Goal: Task Accomplishment & Management: Complete application form

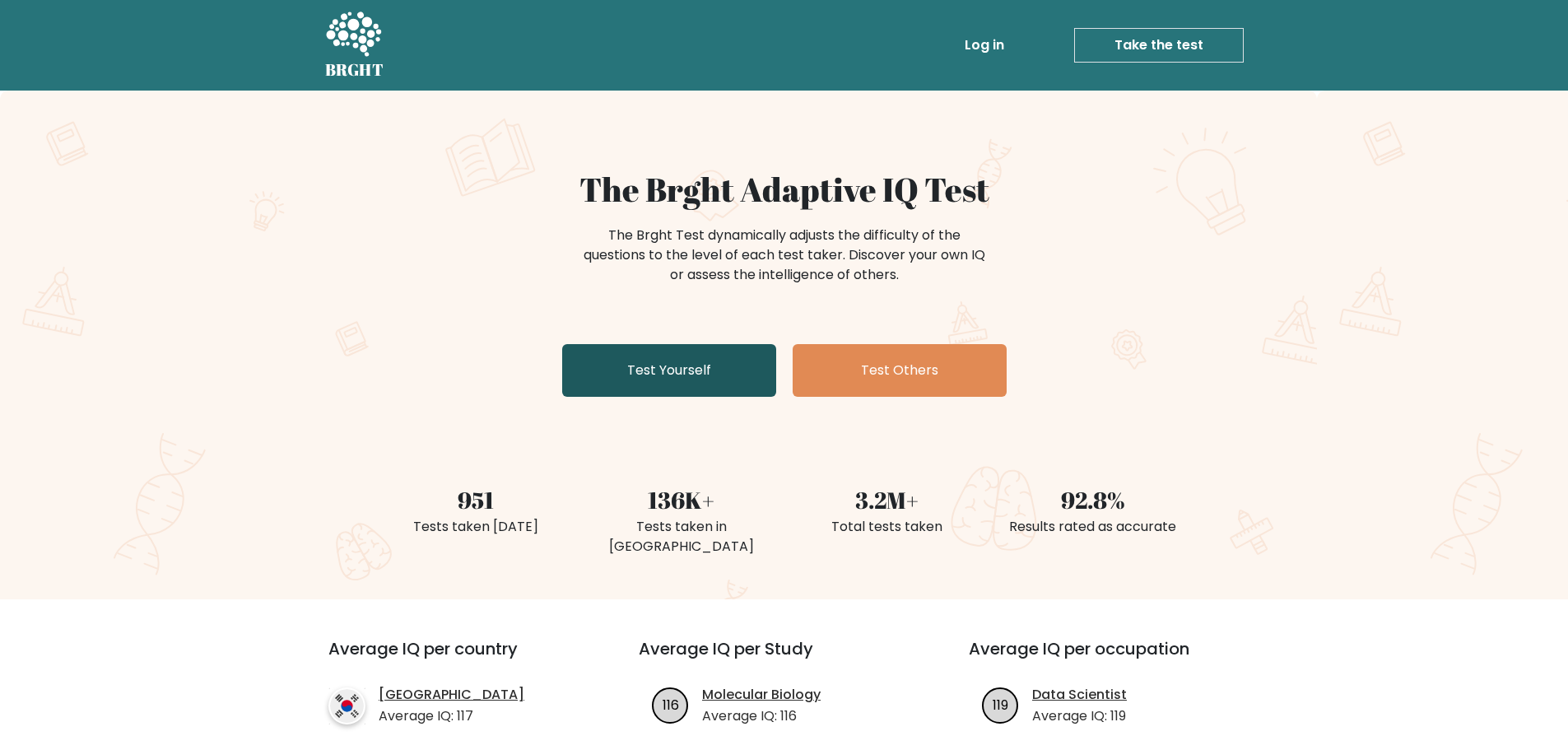
click at [674, 364] on link "Test Yourself" at bounding box center [669, 370] width 214 height 53
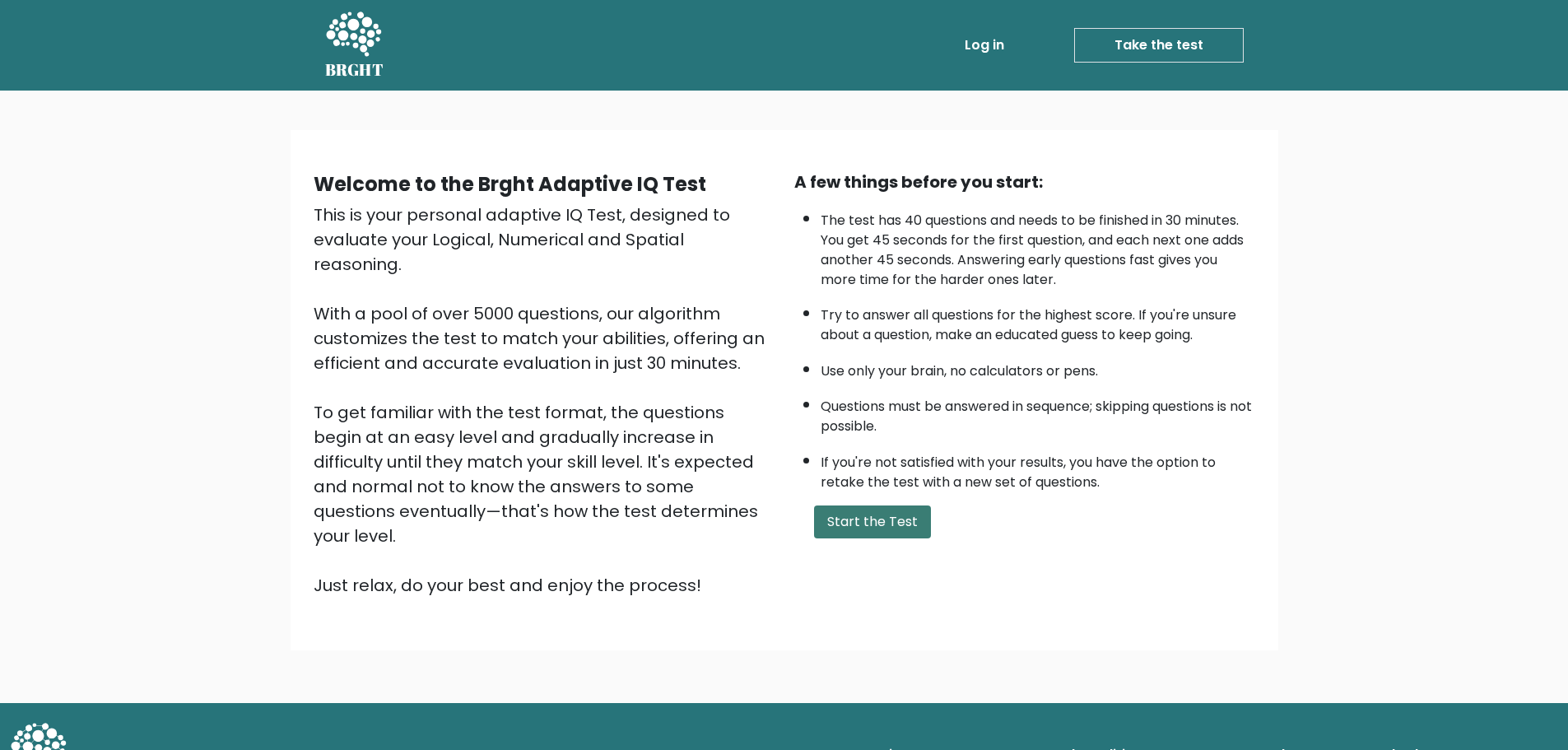
click at [884, 521] on button "Start the Test" at bounding box center [873, 522] width 117 height 33
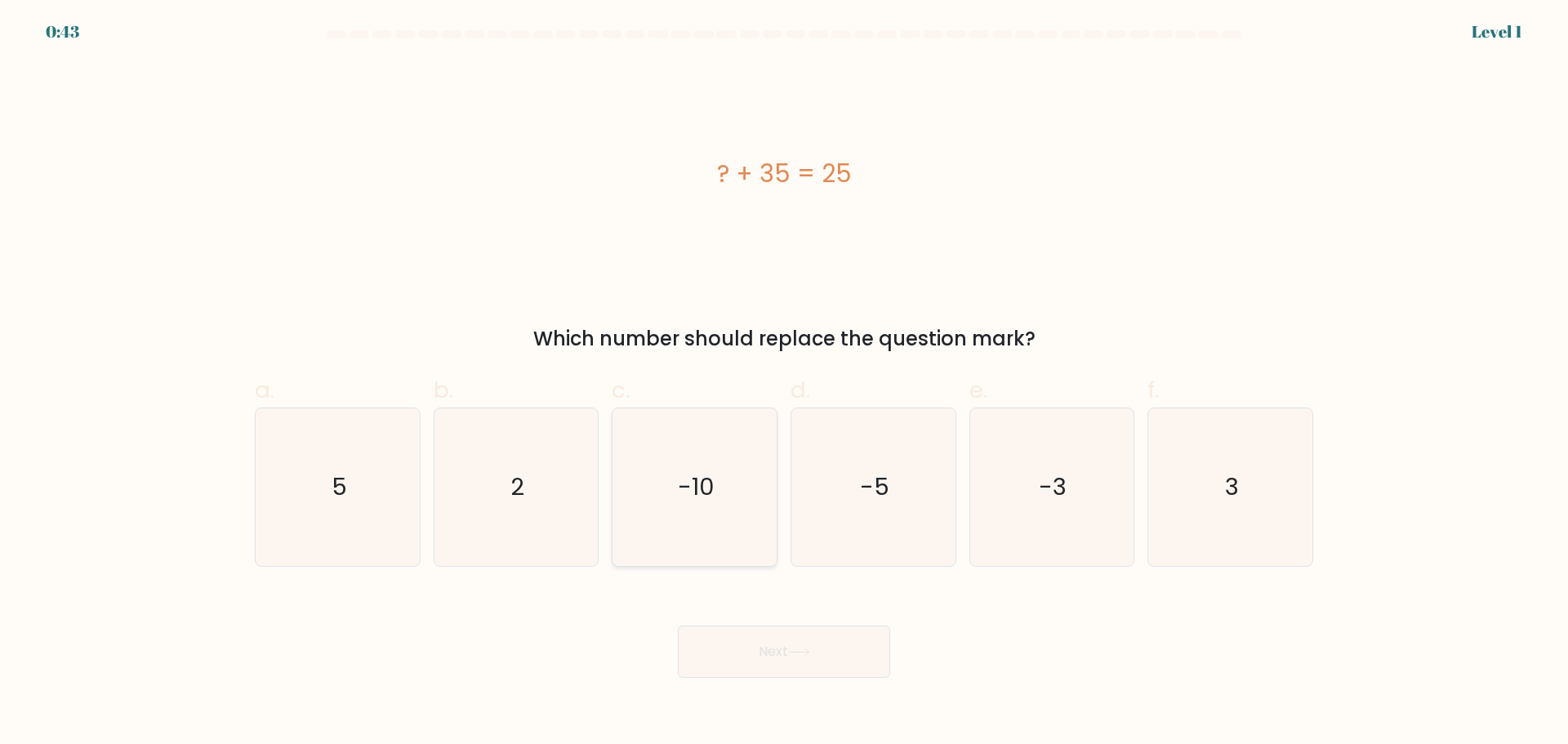
click at [730, 497] on icon "-10" at bounding box center [694, 486] width 158 height 157
click at [784, 383] on input "c. -10" at bounding box center [784, 377] width 1 height 11
radio input "true"
click at [744, 633] on button "Next" at bounding box center [784, 651] width 213 height 52
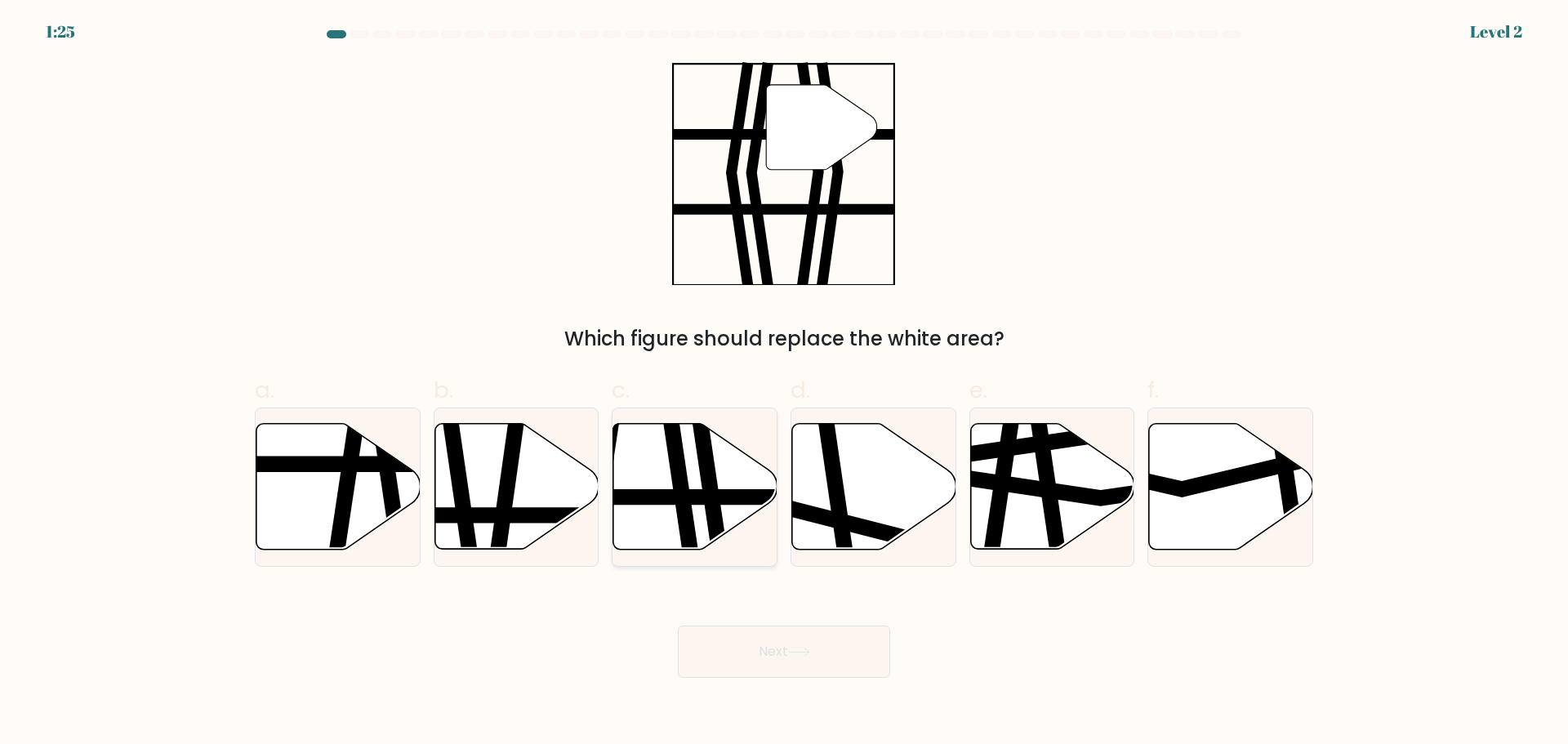
click at [677, 510] on icon at bounding box center [679, 557] width 24 height 330
click at [784, 383] on input "c." at bounding box center [784, 377] width 1 height 11
radio input "true"
click at [750, 644] on button "Next" at bounding box center [784, 651] width 213 height 52
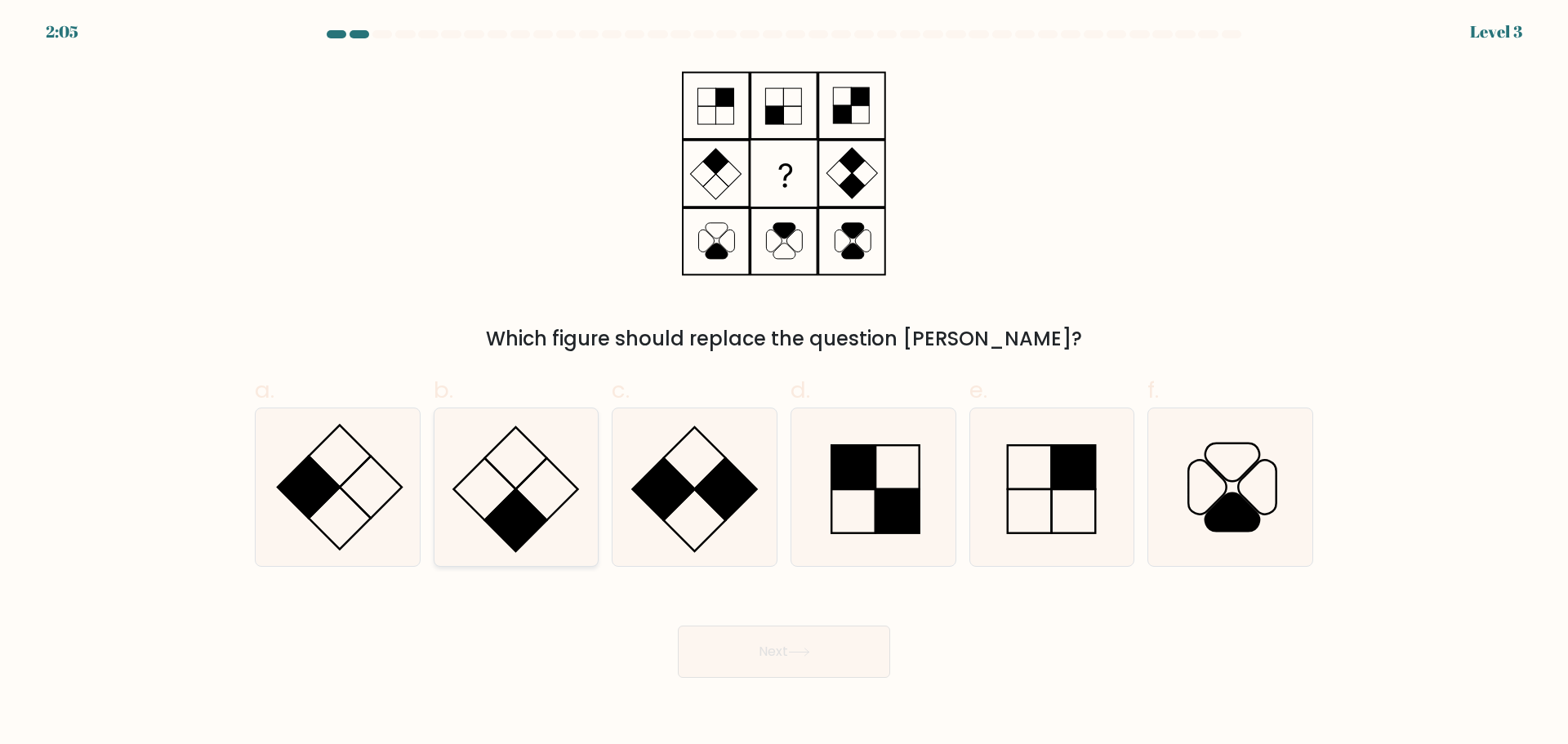
click at [539, 476] on icon at bounding box center [515, 486] width 158 height 157
click at [784, 383] on input "b." at bounding box center [784, 377] width 1 height 11
radio input "true"
click at [742, 654] on button "Next" at bounding box center [784, 651] width 213 height 52
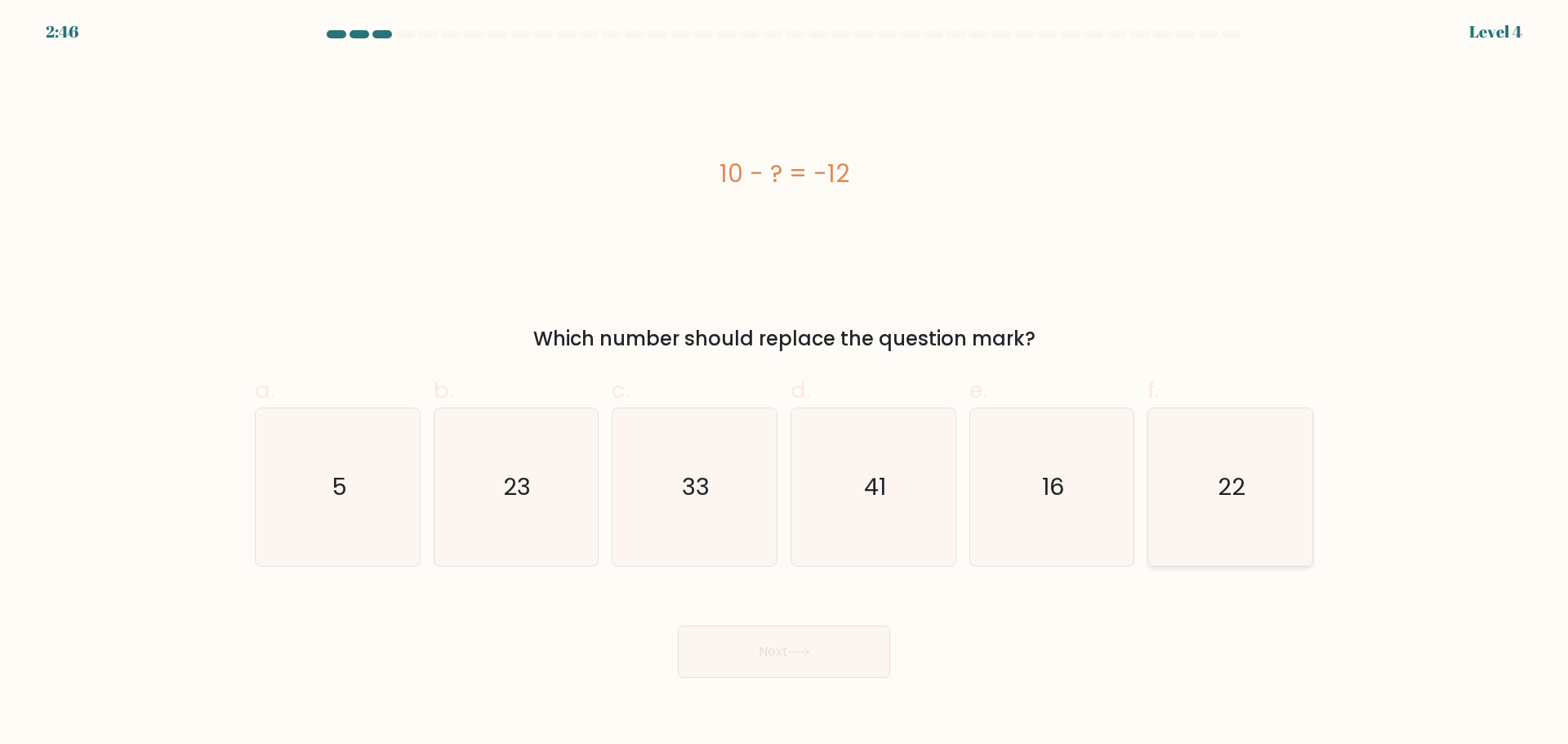
click at [1218, 487] on icon "22" at bounding box center [1230, 486] width 158 height 157
click at [785, 383] on input "f. 22" at bounding box center [784, 377] width 1 height 11
radio input "true"
click at [817, 646] on button "Next" at bounding box center [784, 651] width 213 height 52
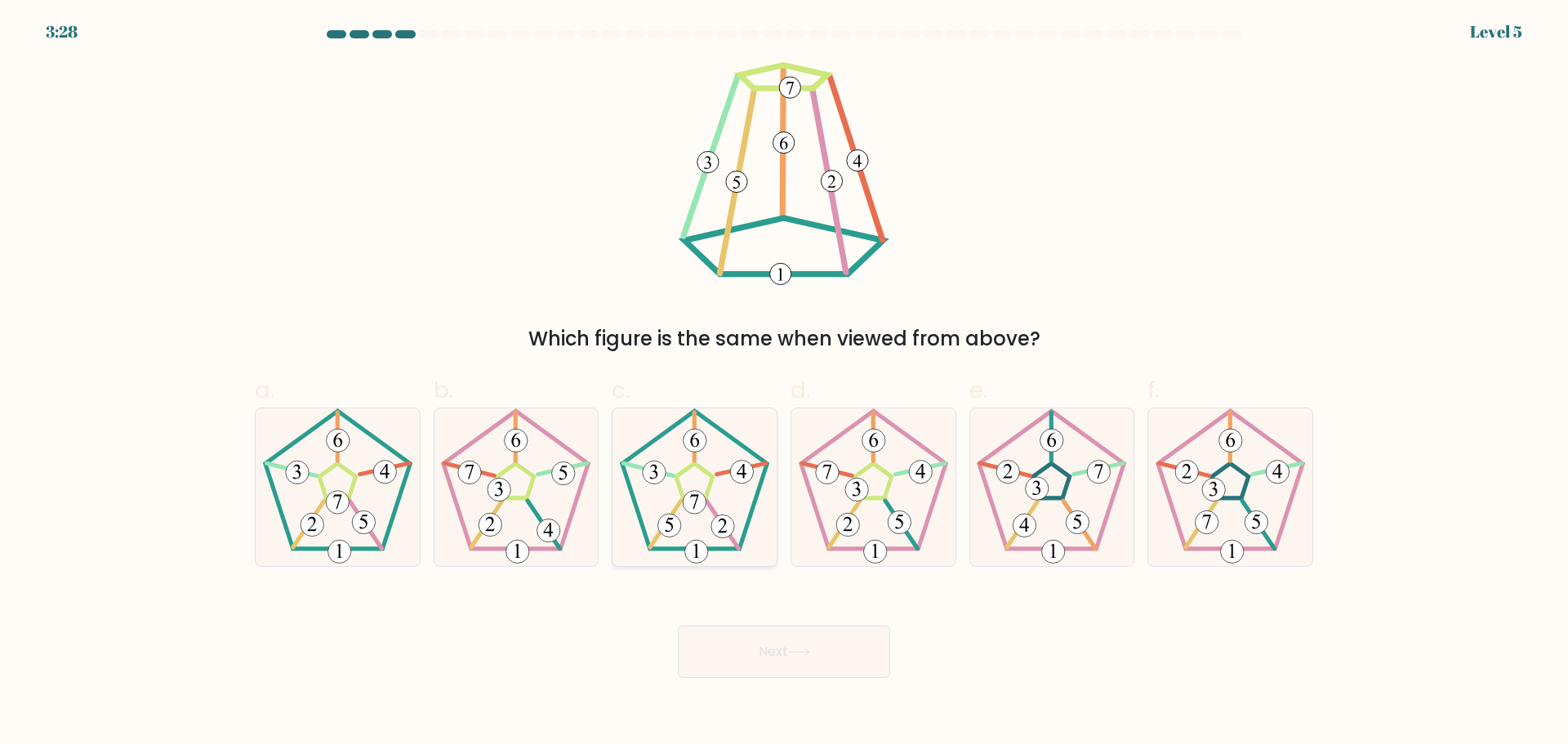
click at [765, 500] on icon at bounding box center [694, 486] width 158 height 157
click at [784, 383] on input "c." at bounding box center [784, 377] width 1 height 11
radio input "true"
click at [729, 646] on button "Next" at bounding box center [784, 651] width 213 height 52
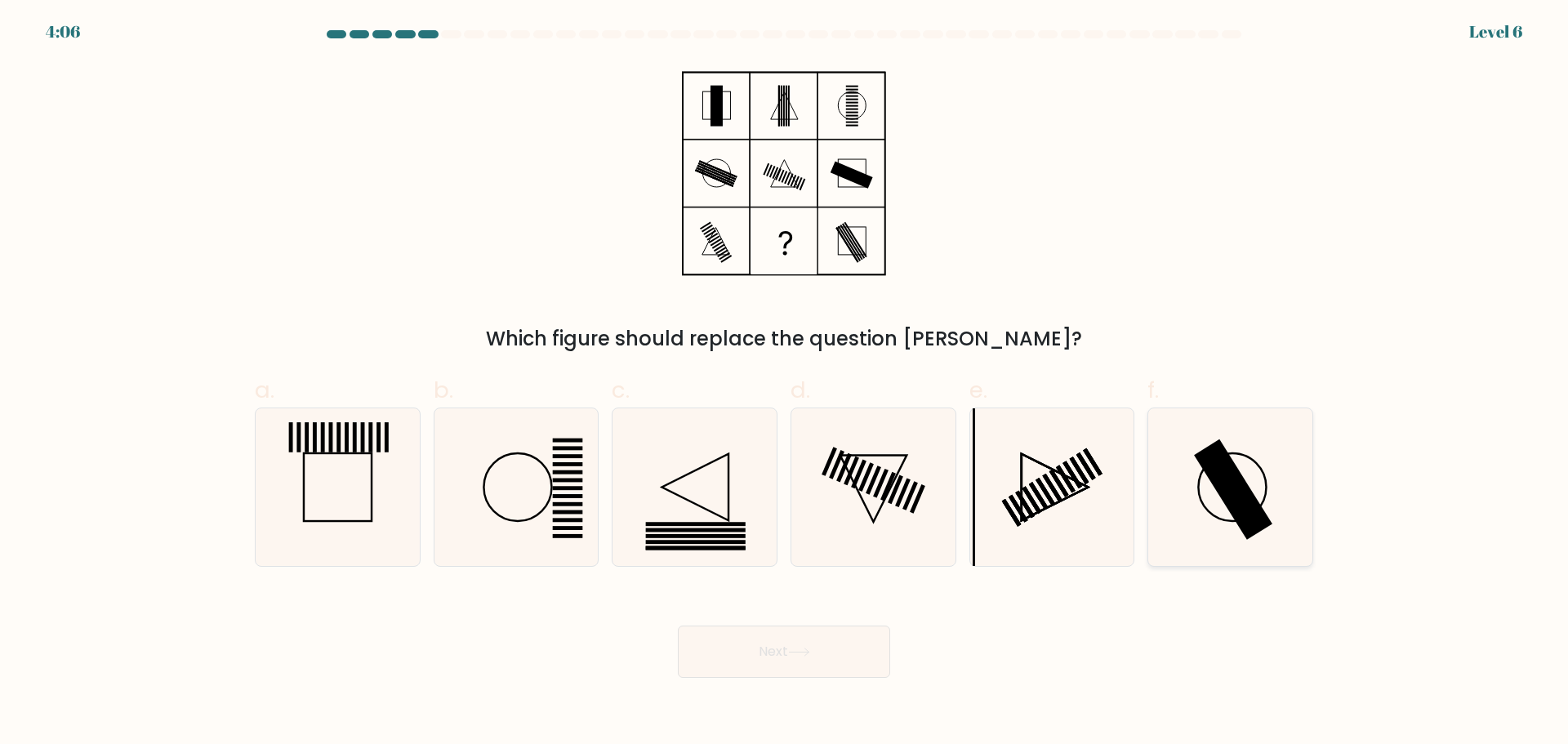
click at [1252, 501] on rect at bounding box center [1233, 489] width 78 height 100
click at [785, 383] on input "f." at bounding box center [784, 377] width 1 height 11
radio input "true"
click at [799, 658] on button "Next" at bounding box center [784, 651] width 213 height 52
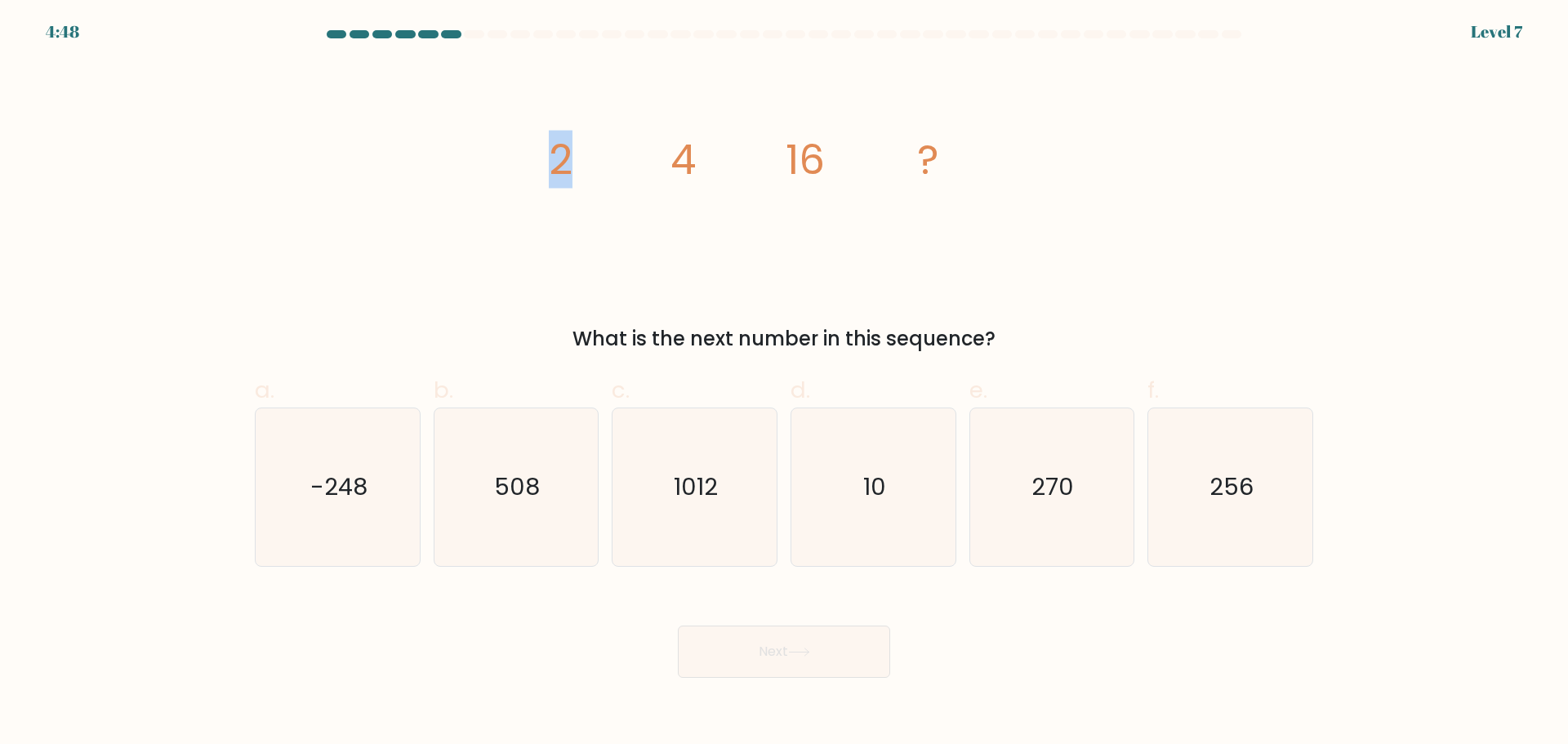
drag, startPoint x: 566, startPoint y: 164, endPoint x: 678, endPoint y: 167, distance: 112.0
click at [676, 167] on icon "image/svg+xml 2 4 16 ?" at bounding box center [784, 173] width 490 height 223
click at [678, 167] on tspan "4" at bounding box center [683, 159] width 25 height 58
drag, startPoint x: 772, startPoint y: 153, endPoint x: 821, endPoint y: 157, distance: 49.2
click at [817, 157] on g "2 4 16 ?" at bounding box center [744, 159] width 391 height 58
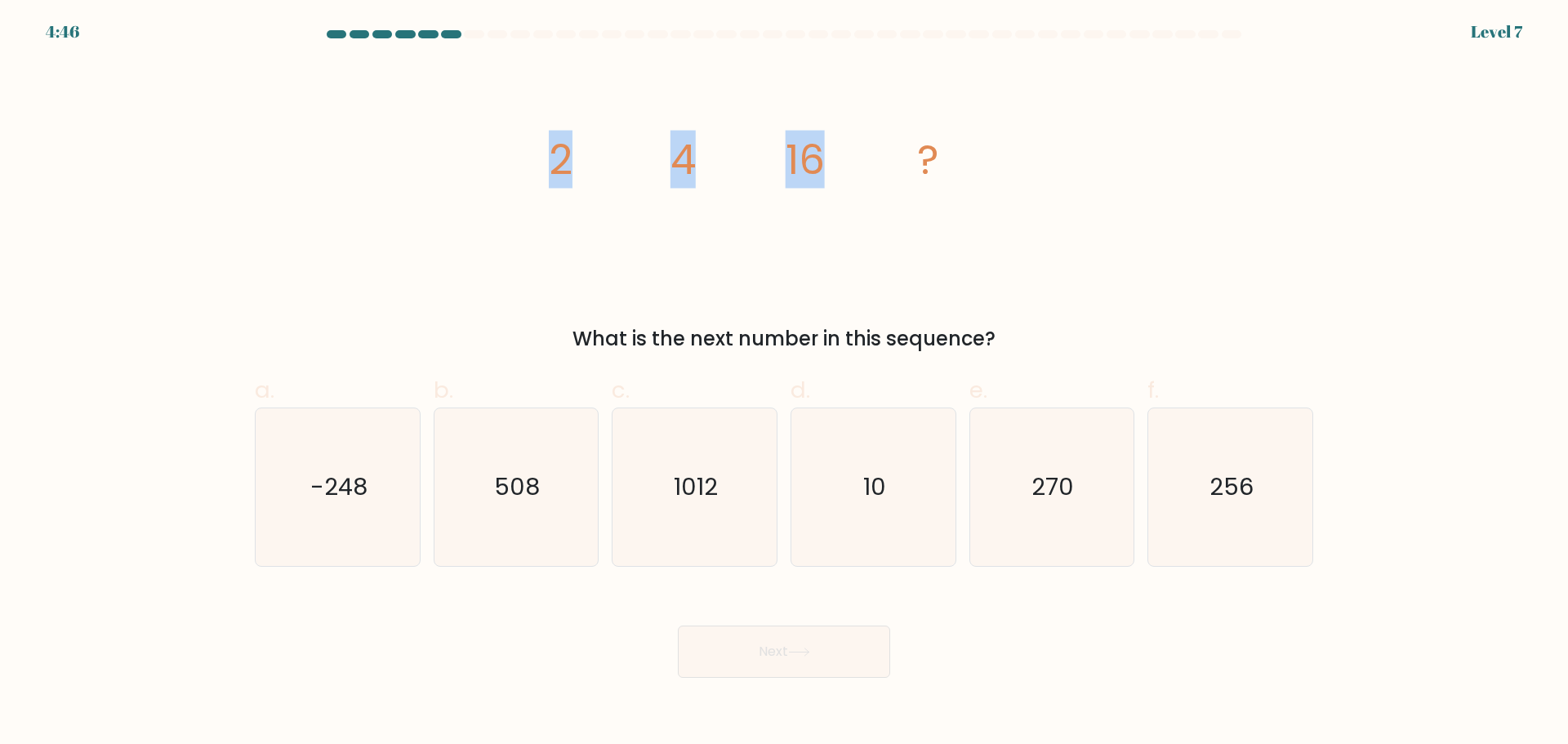
click at [825, 157] on tspan "16" at bounding box center [805, 159] width 40 height 58
click at [1238, 546] on icon "256" at bounding box center [1230, 486] width 158 height 157
click at [785, 383] on input "f. 256" at bounding box center [784, 377] width 1 height 11
radio input "true"
click at [791, 649] on button "Next" at bounding box center [784, 651] width 213 height 52
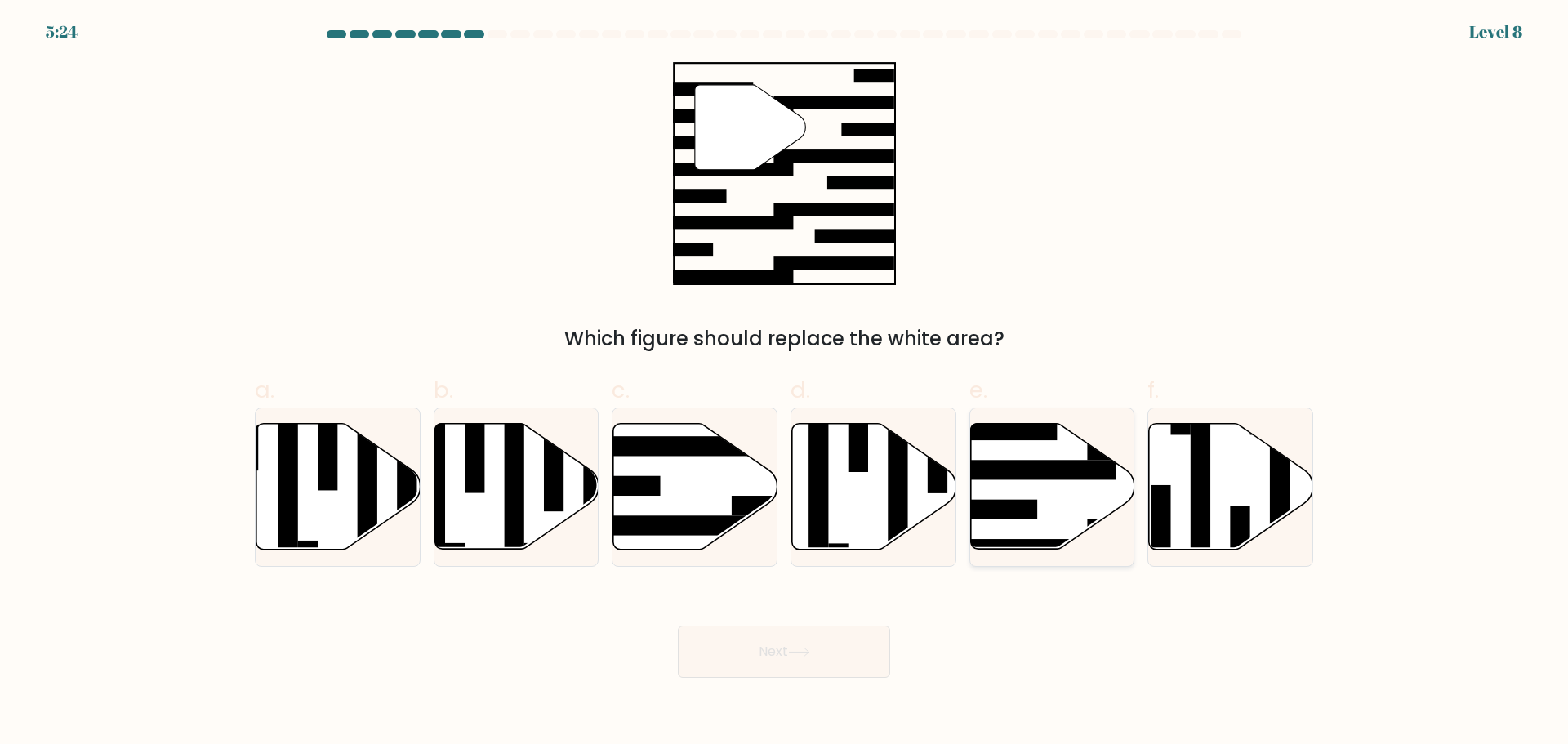
click at [1050, 482] on icon at bounding box center [1053, 486] width 164 height 126
click at [785, 383] on input "e." at bounding box center [784, 377] width 1 height 11
radio input "true"
click at [769, 652] on button "Next" at bounding box center [784, 651] width 213 height 52
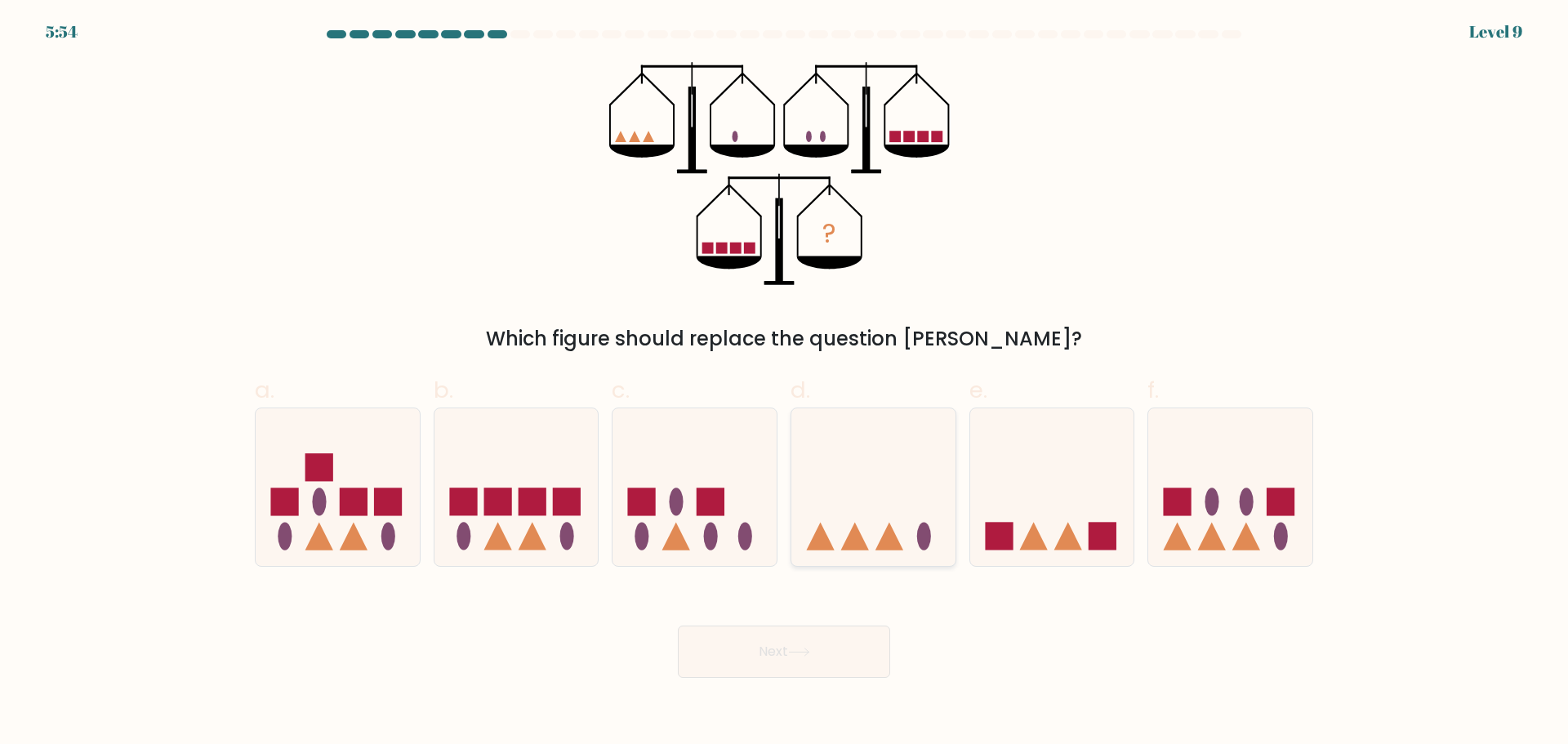
click at [899, 518] on icon at bounding box center [874, 486] width 164 height 135
click at [785, 383] on input "d." at bounding box center [784, 377] width 1 height 11
radio input "true"
click at [829, 645] on button "Next" at bounding box center [784, 651] width 213 height 52
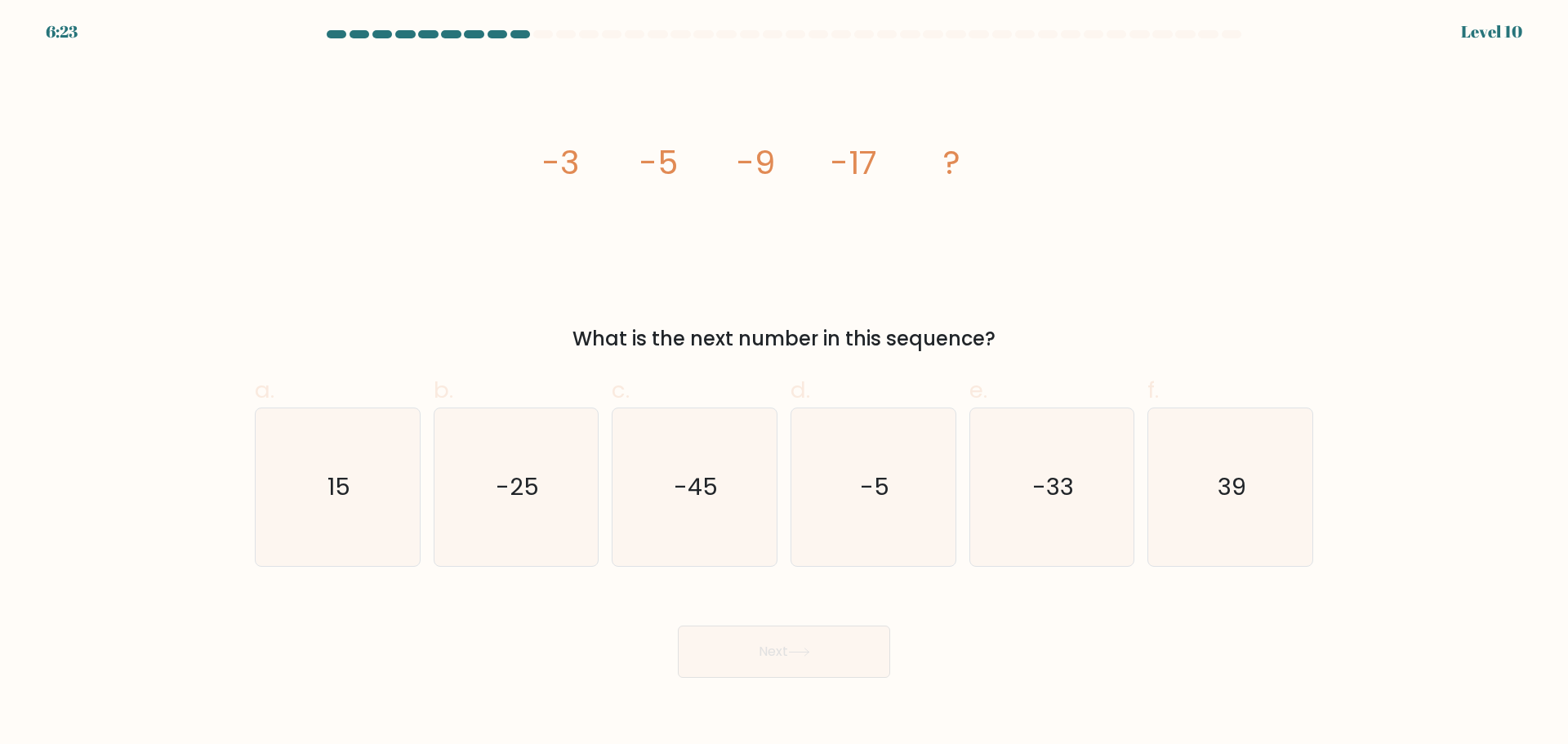
drag, startPoint x: 857, startPoint y: 153, endPoint x: 894, endPoint y: 155, distance: 37.1
click at [894, 156] on icon "image/svg+xml -3 -5 -9 -17 ?" at bounding box center [784, 173] width 490 height 223
click at [894, 155] on icon "image/svg+xml -3 -5 -9 -17 ?" at bounding box center [784, 173] width 490 height 223
drag, startPoint x: 1038, startPoint y: 513, endPoint x: 1115, endPoint y: 615, distance: 127.8
click at [1115, 615] on form at bounding box center [784, 354] width 1568 height 647
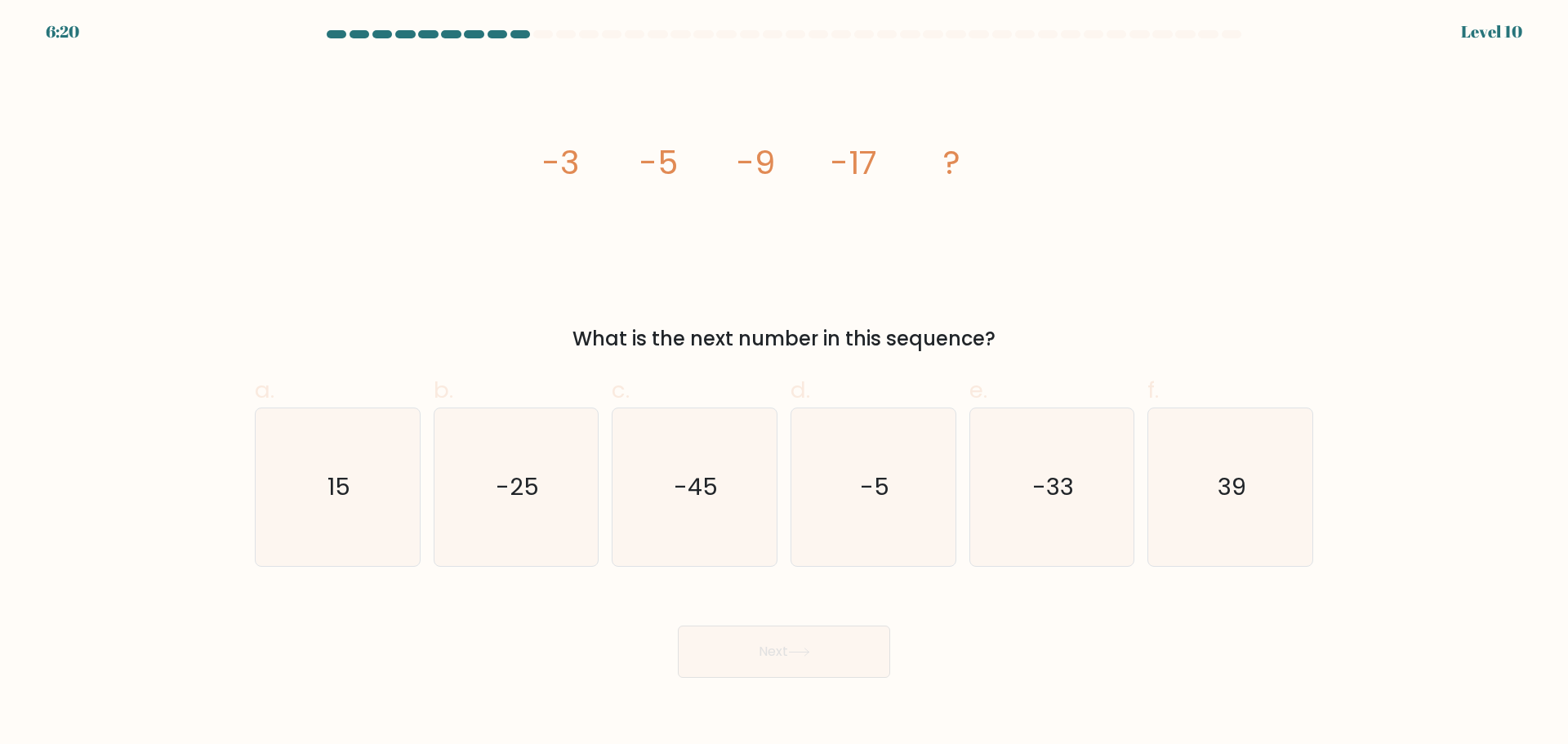
click at [1115, 615] on div "Next" at bounding box center [783, 632] width 1078 height 92
click at [1063, 488] on text "-33" at bounding box center [1053, 487] width 42 height 33
click at [785, 383] on input "e. -33" at bounding box center [784, 377] width 1 height 11
radio input "true"
click at [808, 666] on button "Next" at bounding box center [784, 651] width 213 height 52
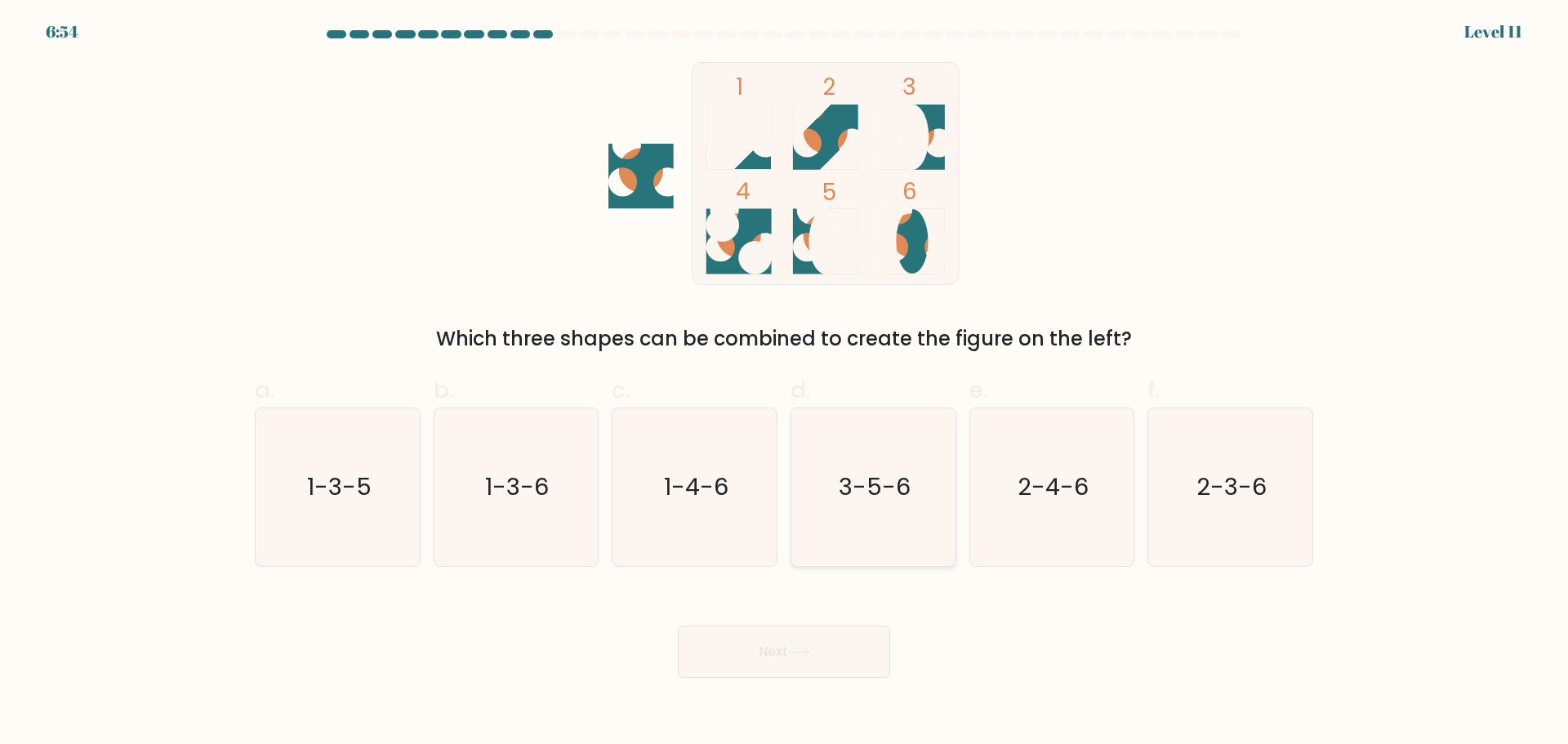
click at [852, 529] on icon "3-5-6" at bounding box center [873, 486] width 158 height 157
click at [785, 383] on input "d. 3-5-6" at bounding box center [784, 377] width 1 height 11
radio input "true"
click at [783, 653] on button "Next" at bounding box center [784, 651] width 213 height 52
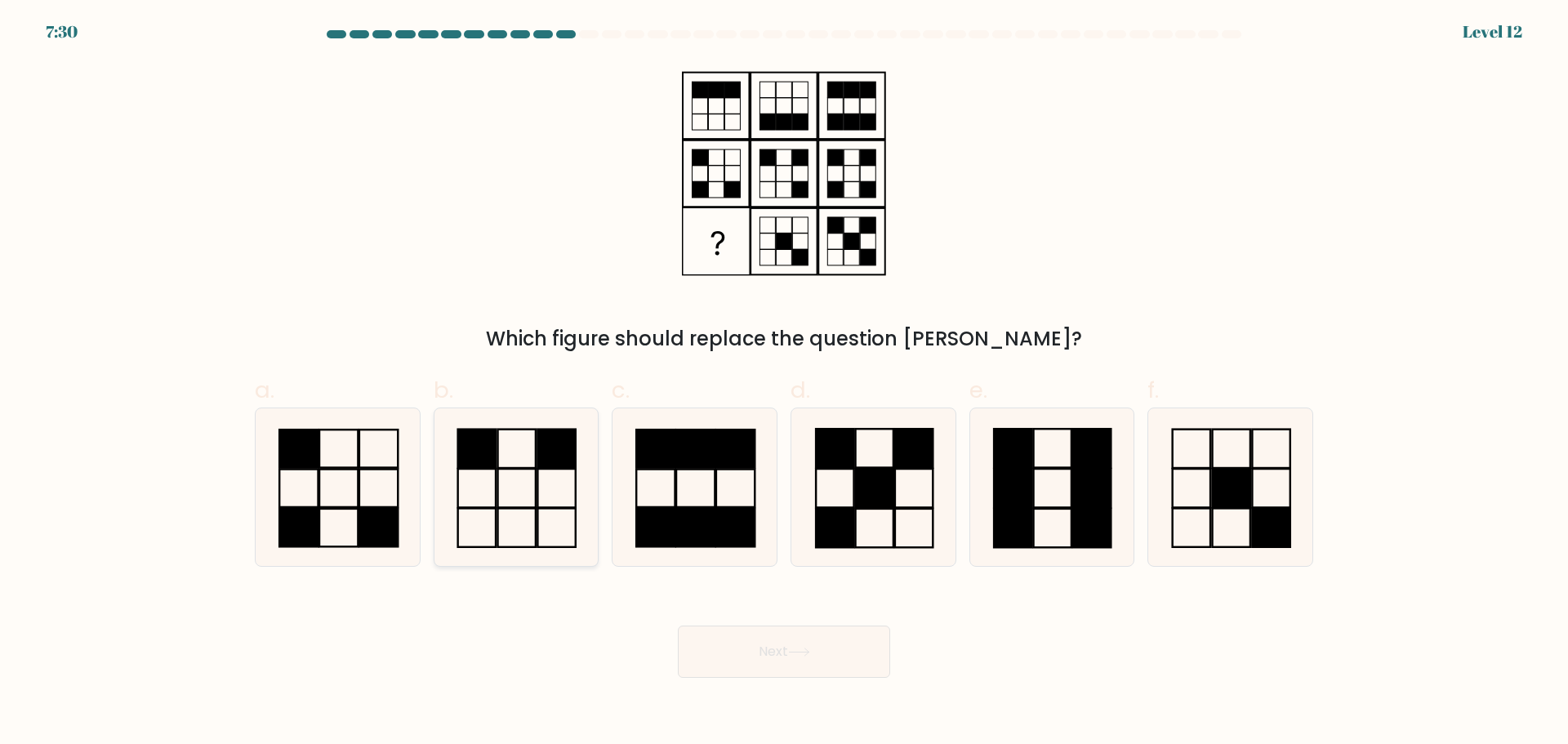
click at [557, 487] on icon at bounding box center [515, 486] width 158 height 157
click at [784, 383] on input "b." at bounding box center [784, 377] width 1 height 11
radio input "true"
click at [797, 667] on button "Next" at bounding box center [784, 651] width 213 height 52
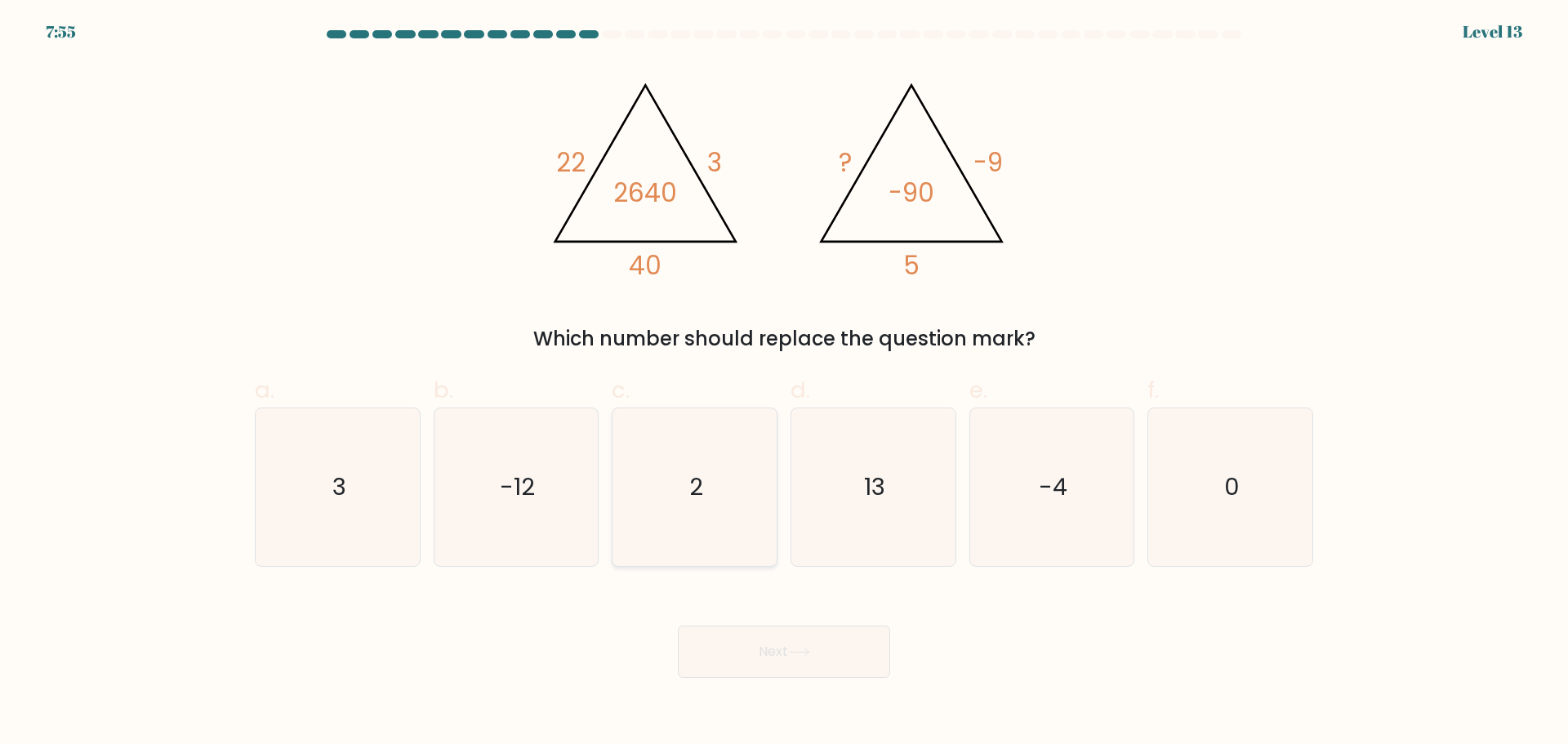
click at [746, 458] on icon "2" at bounding box center [694, 486] width 158 height 157
click at [784, 383] on input "c. 2" at bounding box center [784, 377] width 1 height 11
radio input "true"
click at [752, 640] on button "Next" at bounding box center [784, 651] width 213 height 52
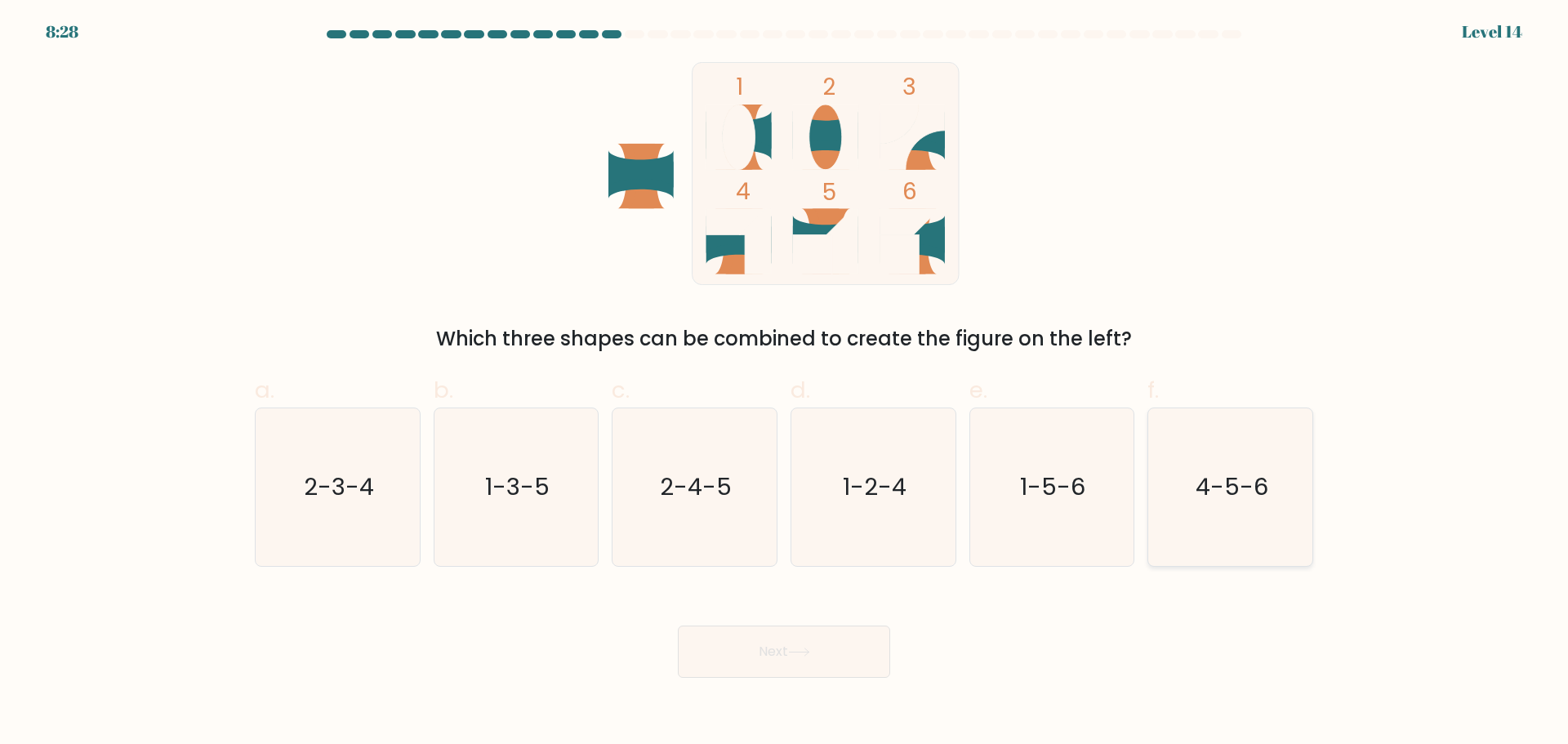
click at [1205, 503] on icon "4-5-6" at bounding box center [1230, 486] width 158 height 157
click at [785, 383] on input "f. 4-5-6" at bounding box center [784, 377] width 1 height 11
radio input "true"
click at [840, 652] on button "Next" at bounding box center [784, 651] width 213 height 52
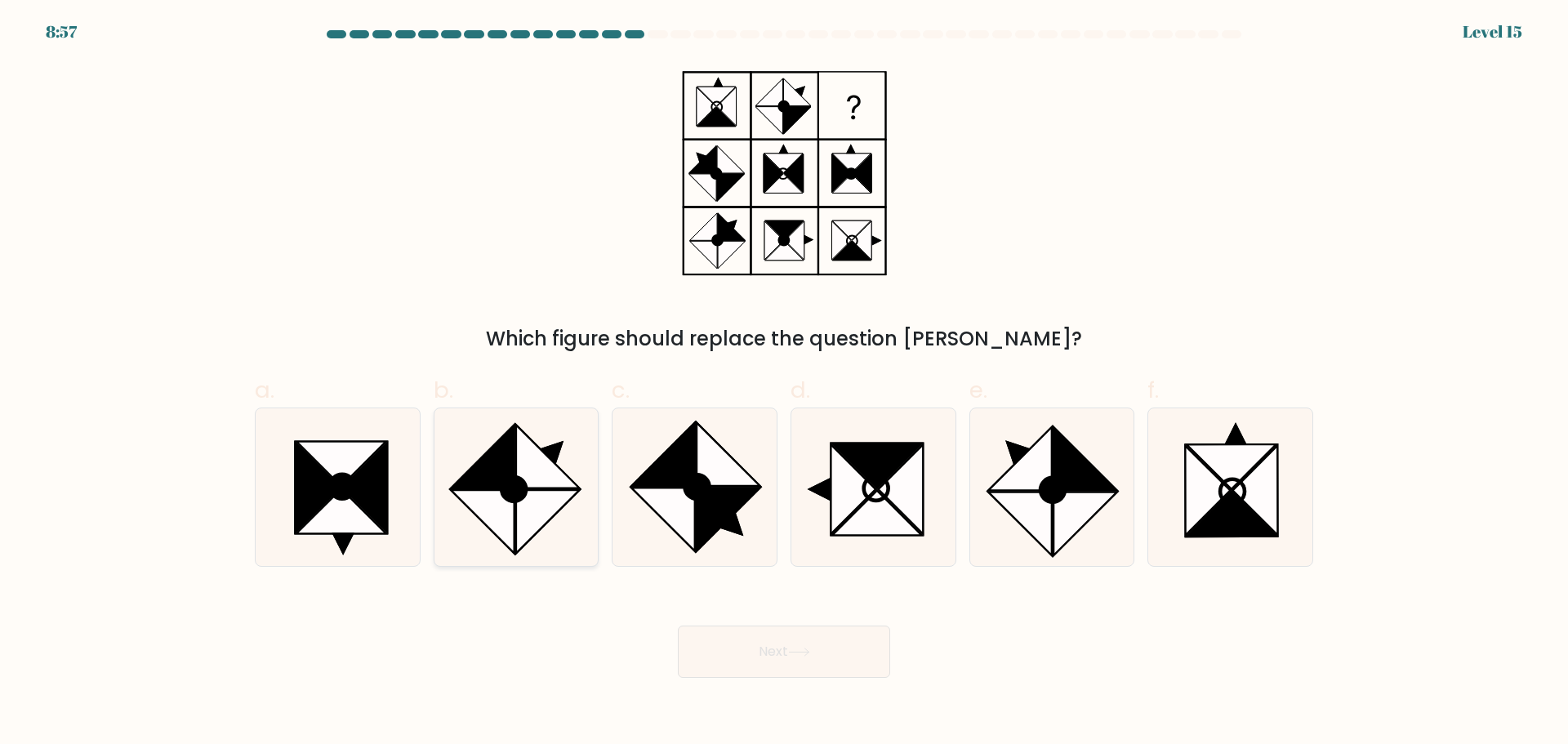
click at [496, 471] on icon at bounding box center [482, 455] width 63 height 63
click at [784, 383] on input "b." at bounding box center [784, 377] width 1 height 11
radio input "true"
click at [762, 656] on button "Next" at bounding box center [784, 651] width 213 height 52
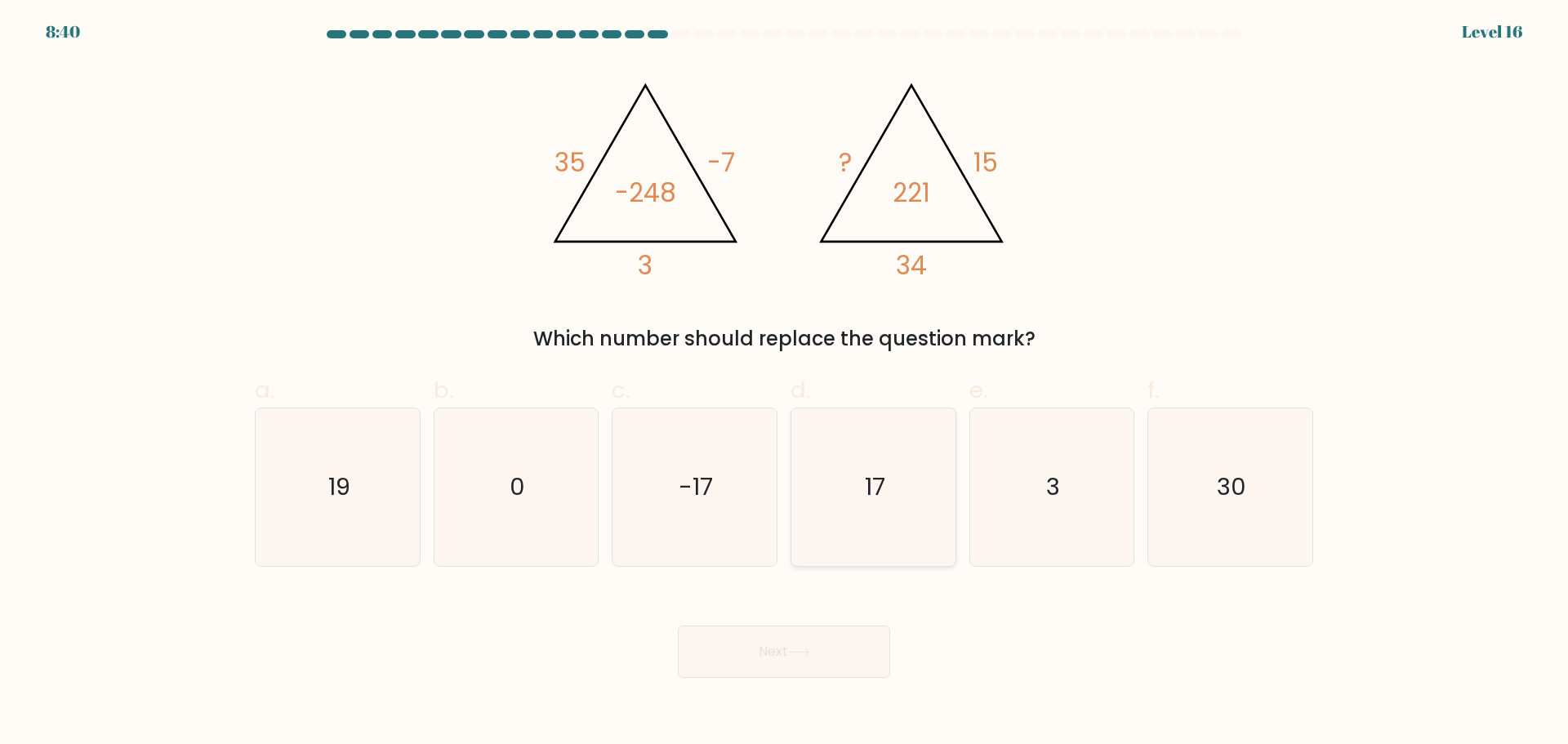
click at [915, 521] on icon "17" at bounding box center [873, 486] width 158 height 157
click at [785, 383] on input "d. 17" at bounding box center [784, 377] width 1 height 11
radio input "true"
click at [799, 650] on icon at bounding box center [799, 651] width 22 height 9
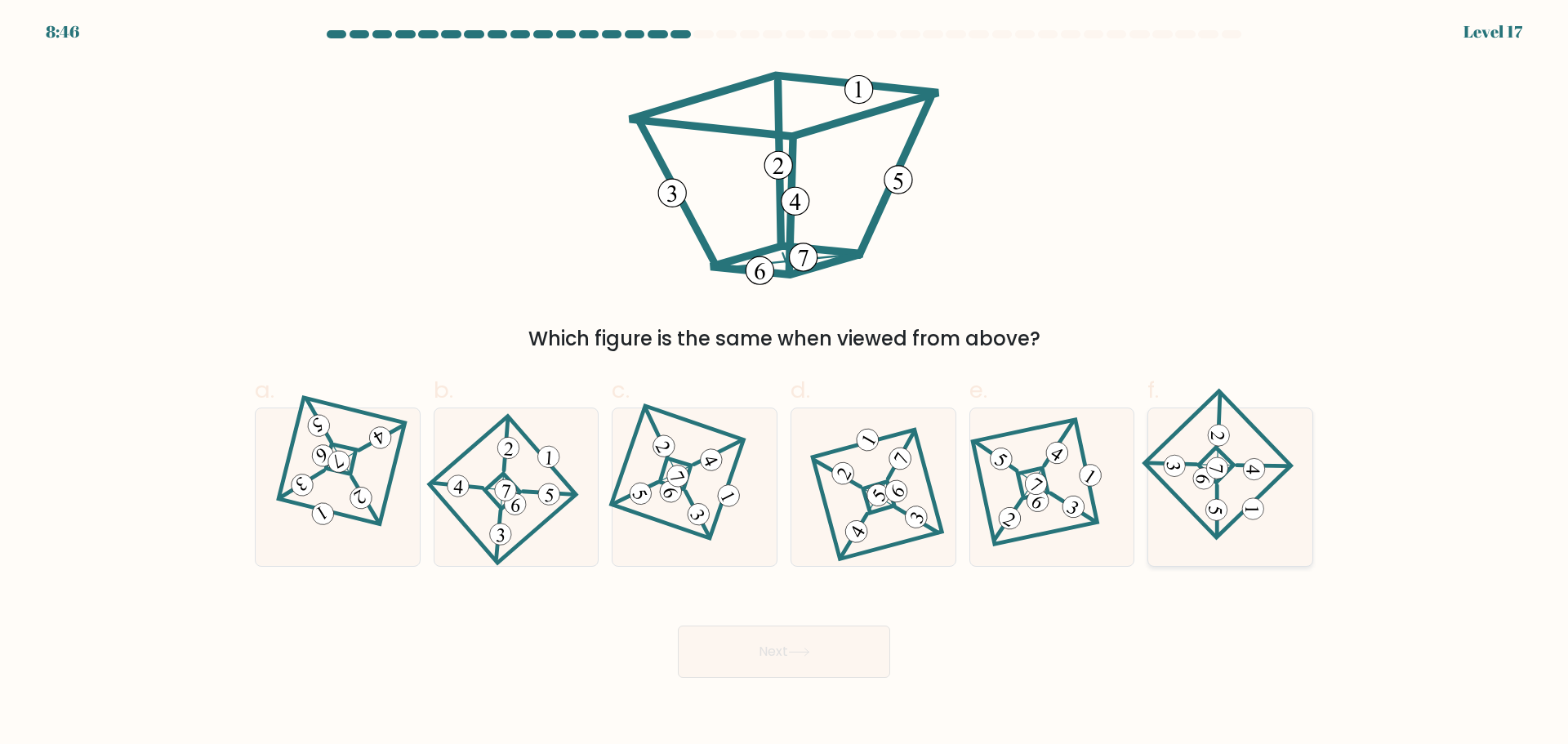
click at [1251, 517] on 893 at bounding box center [1253, 508] width 22 height 22
click at [785, 383] on input "f." at bounding box center [784, 377] width 1 height 11
radio input "true"
click at [784, 651] on button "Next" at bounding box center [784, 651] width 213 height 52
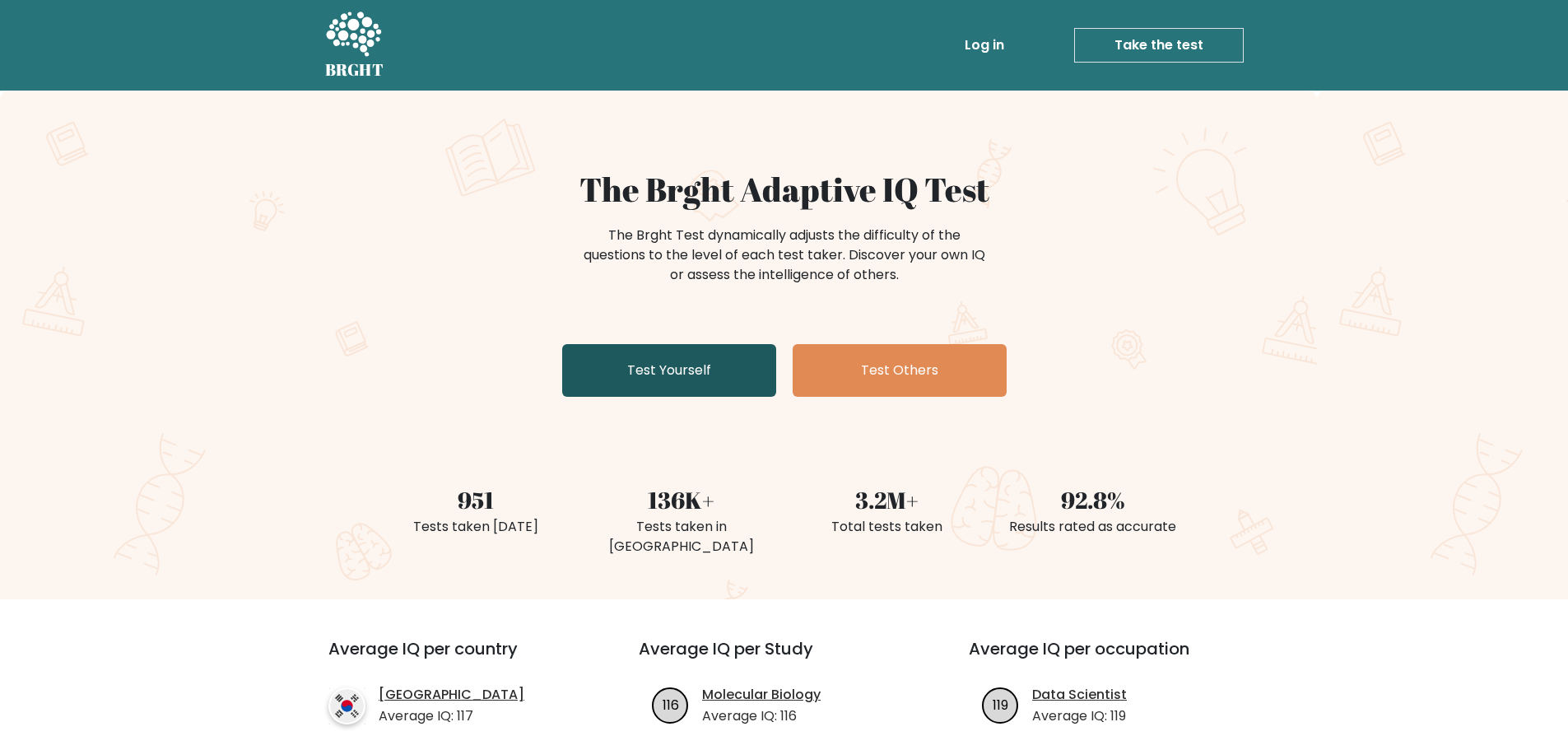
click at [724, 348] on link "Test Yourself" at bounding box center [669, 370] width 214 height 53
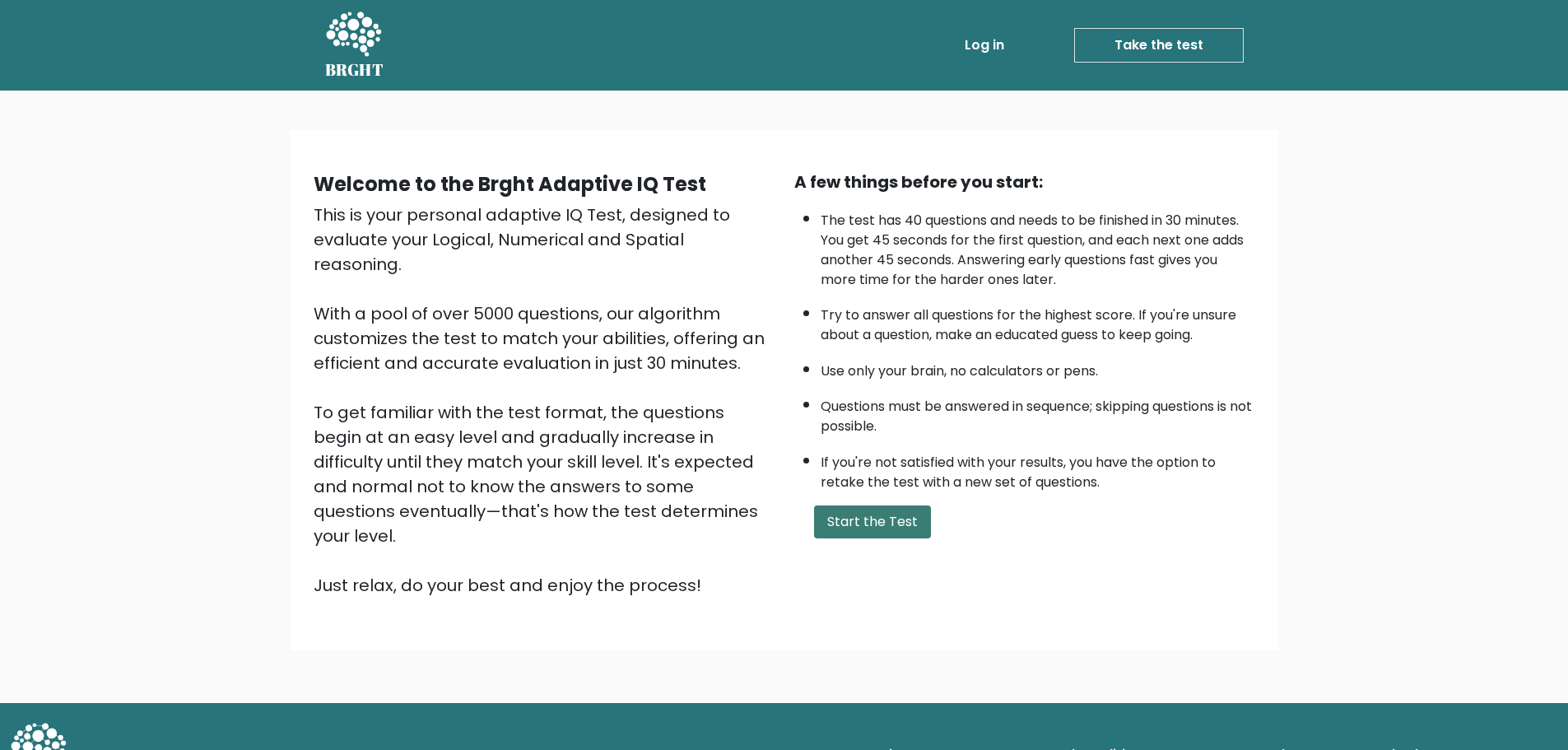
click at [873, 523] on button "Start the Test" at bounding box center [873, 522] width 117 height 33
